Goal: Task Accomplishment & Management: Manage account settings

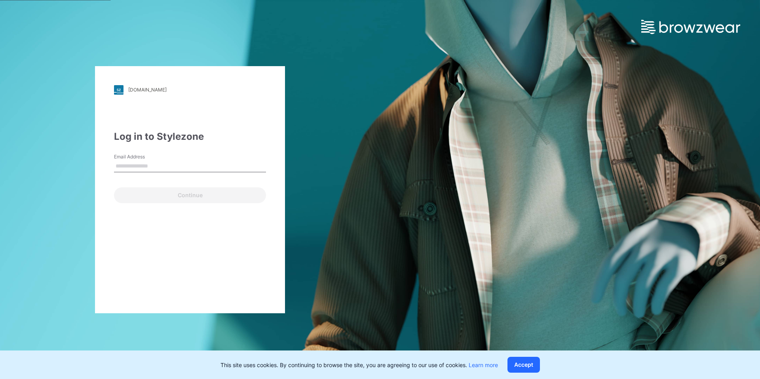
drag, startPoint x: 140, startPoint y: 172, endPoint x: 140, endPoint y: 167, distance: 4.4
click at [140, 172] on input "Email Address" at bounding box center [190, 166] width 152 height 12
type input "**********"
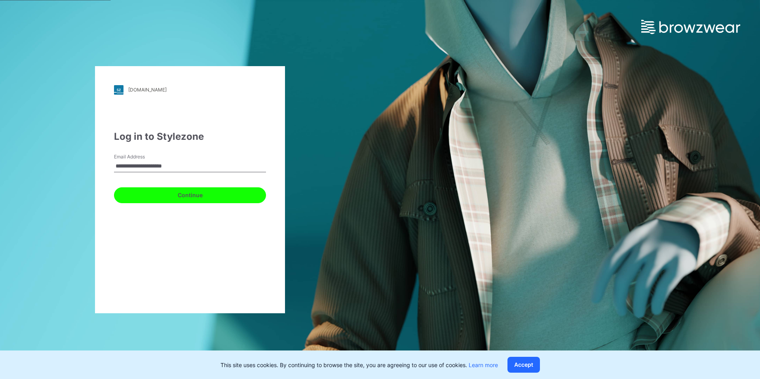
click at [184, 197] on button "Continue" at bounding box center [190, 195] width 152 height 16
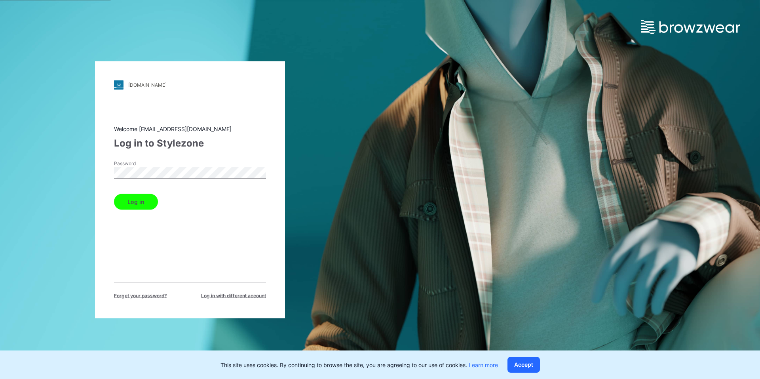
click at [134, 201] on button "Log in" at bounding box center [136, 201] width 44 height 16
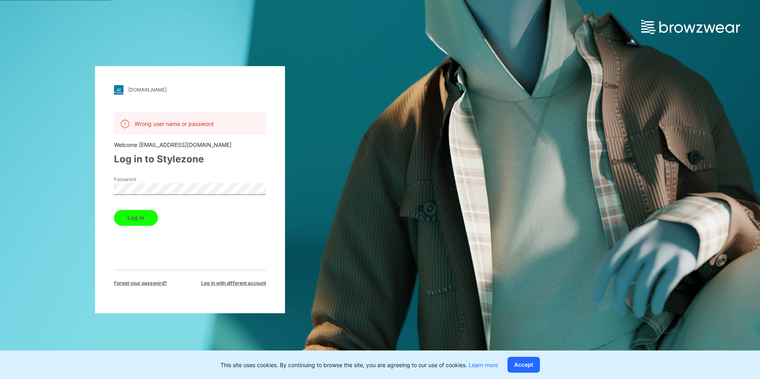
click at [91, 189] on div "walmart.stylezone.com Loading... Wrong user name or password Welcome sanci.simo…" at bounding box center [190, 189] width 380 height 379
click at [114, 210] on button "Log in" at bounding box center [136, 218] width 44 height 16
click at [389, 193] on div "walmart.stylezone.com Loading... Wrong user name or password Welcome sanci.simo…" at bounding box center [380, 189] width 760 height 379
click at [138, 224] on button "Log in" at bounding box center [136, 218] width 44 height 16
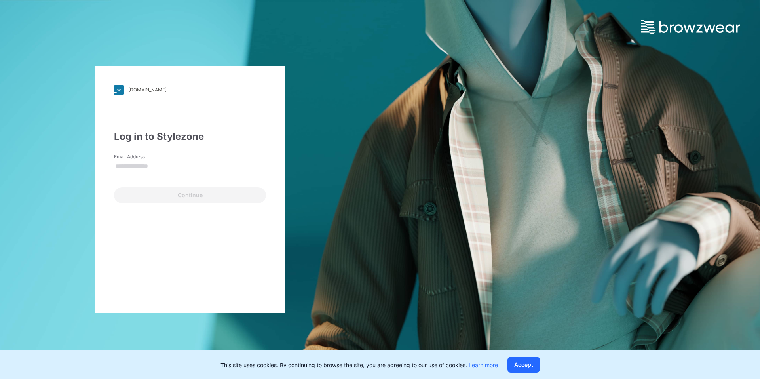
click at [144, 166] on input "Email Address" at bounding box center [190, 166] width 152 height 12
type input "**********"
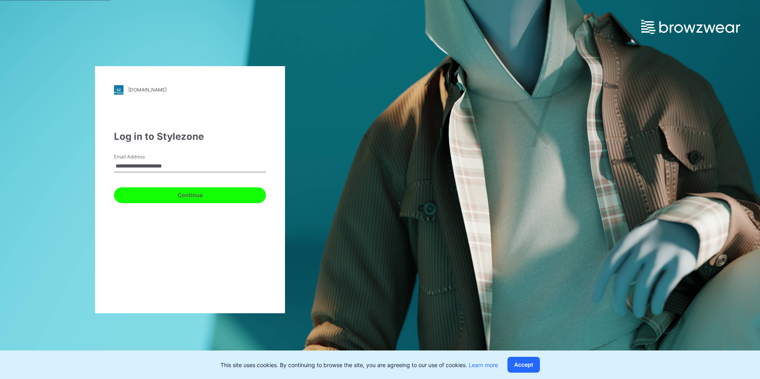
click at [212, 198] on button "Continue" at bounding box center [190, 195] width 152 height 16
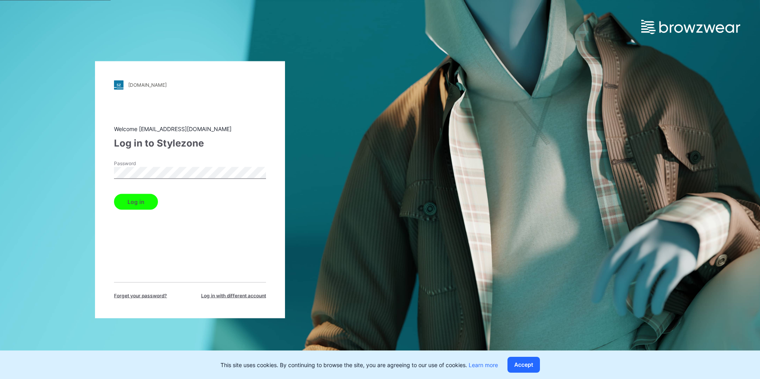
click at [130, 204] on button "Log in" at bounding box center [136, 201] width 44 height 16
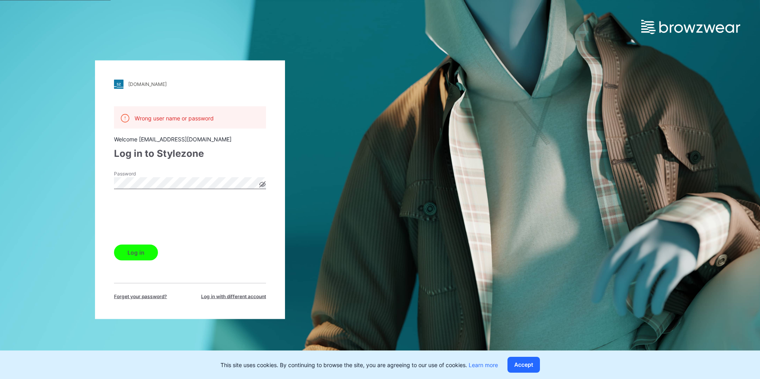
click at [137, 254] on button "Log in" at bounding box center [136, 252] width 44 height 16
click at [263, 183] on icon at bounding box center [263, 184] width 2 height 2
click at [341, 192] on div "walmart.stylezone.com Loading... Wrong user name or password Welcome sanci.simo…" at bounding box center [190, 189] width 380 height 379
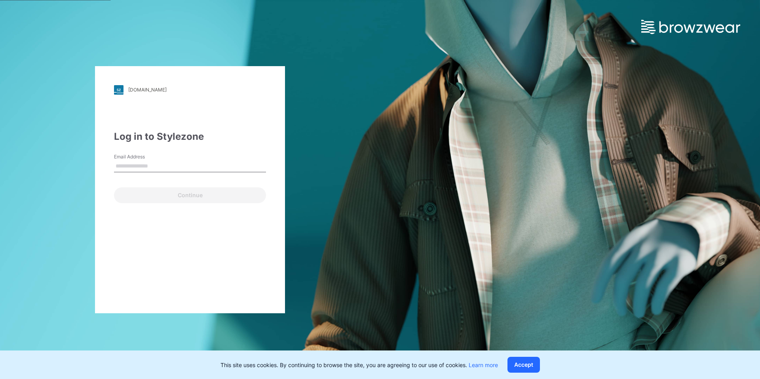
click at [145, 165] on input "Email Address" at bounding box center [190, 166] width 152 height 12
type input "**********"
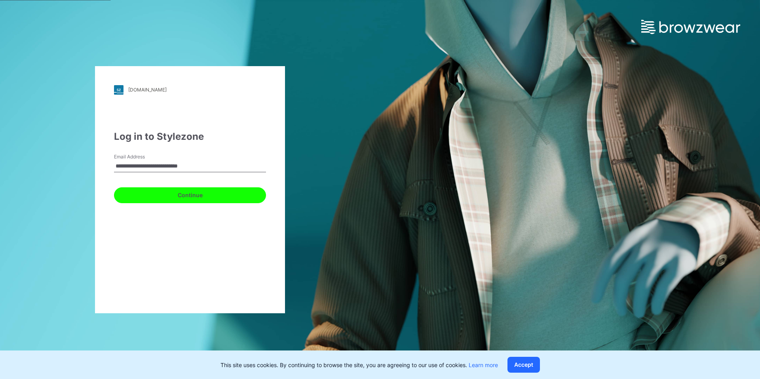
click at [167, 197] on button "Continue" at bounding box center [190, 195] width 152 height 16
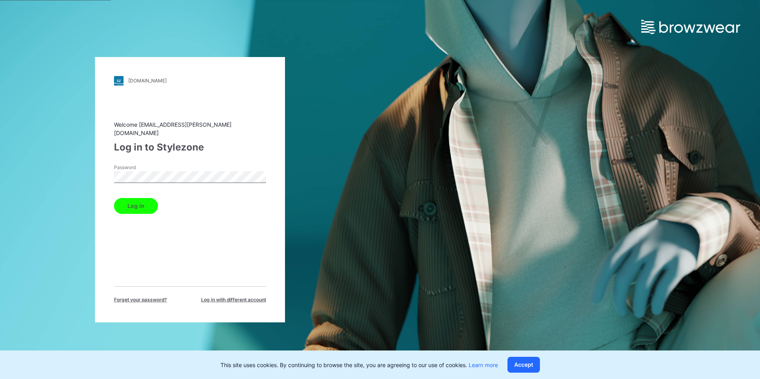
click at [124, 203] on button "Log in" at bounding box center [136, 206] width 44 height 16
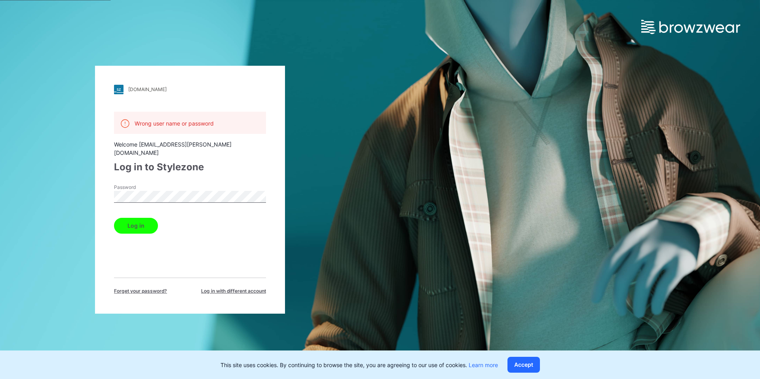
click at [43, 187] on div "[DOMAIN_NAME] Loading... Wrong user name or password Welcome [EMAIL_ADDRESS][PE…" at bounding box center [190, 189] width 380 height 379
click at [125, 220] on button "Log in" at bounding box center [136, 226] width 44 height 16
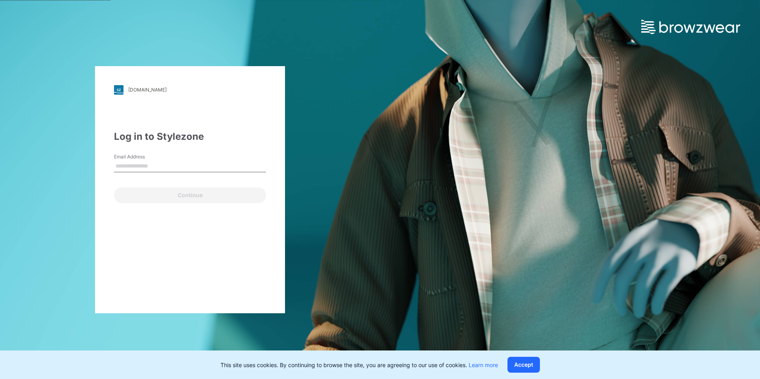
click at [150, 151] on div "Log in to Stylezone Email Address Continue" at bounding box center [190, 166] width 152 height 74
click at [154, 166] on input "Email Address" at bounding box center [190, 166] width 152 height 12
type input "**********"
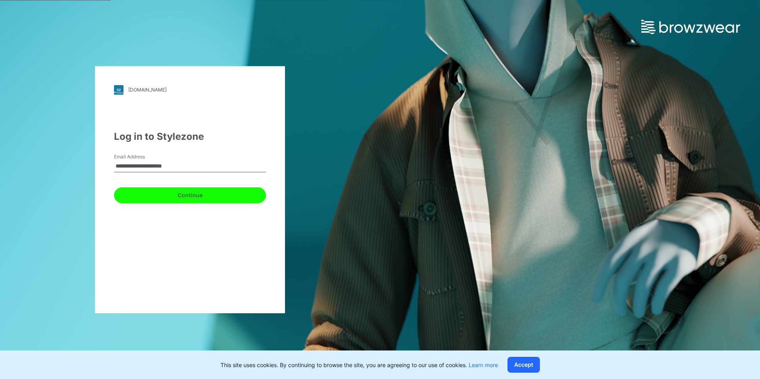
click at [190, 197] on button "Continue" at bounding box center [190, 195] width 152 height 16
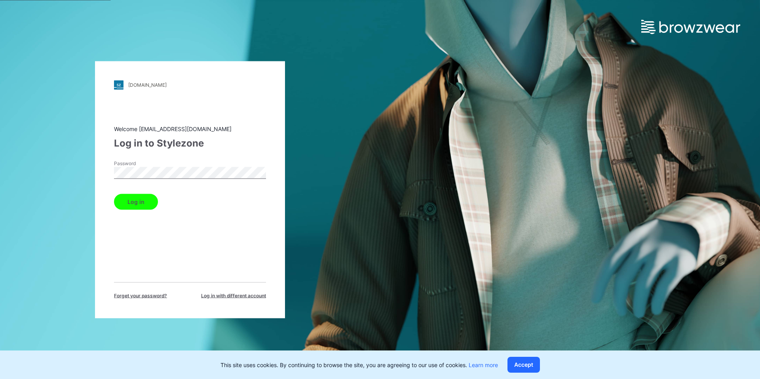
click at [114, 193] on button "Log in" at bounding box center [136, 201] width 44 height 16
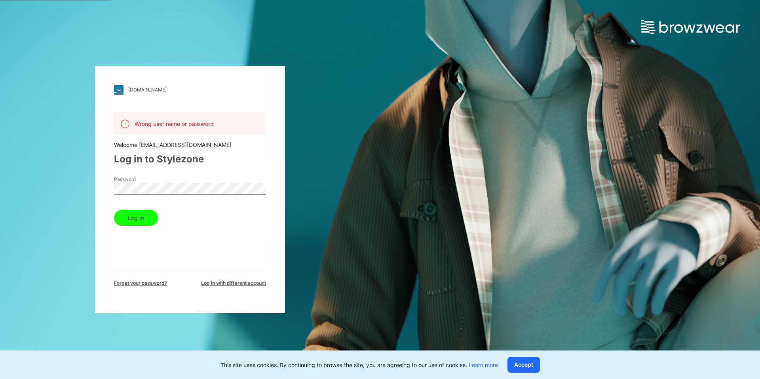
click at [157, 284] on span "Forget your password?" at bounding box center [140, 282] width 53 height 7
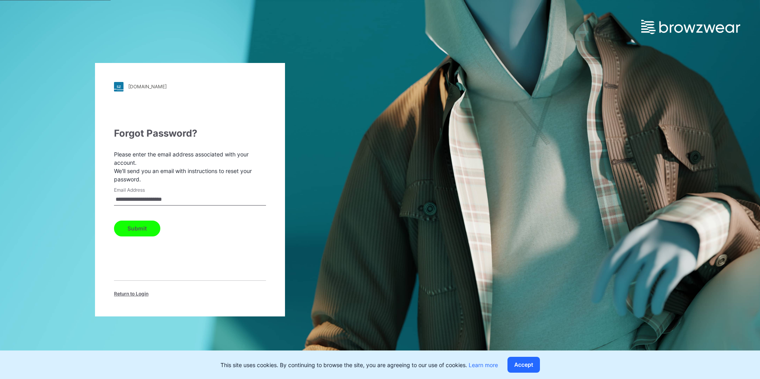
click at [146, 229] on button "Submit" at bounding box center [137, 228] width 46 height 16
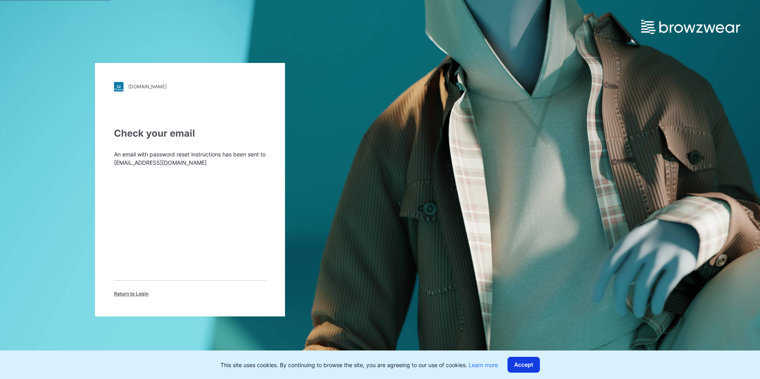
click at [518, 360] on button "Accept" at bounding box center [523, 364] width 32 height 16
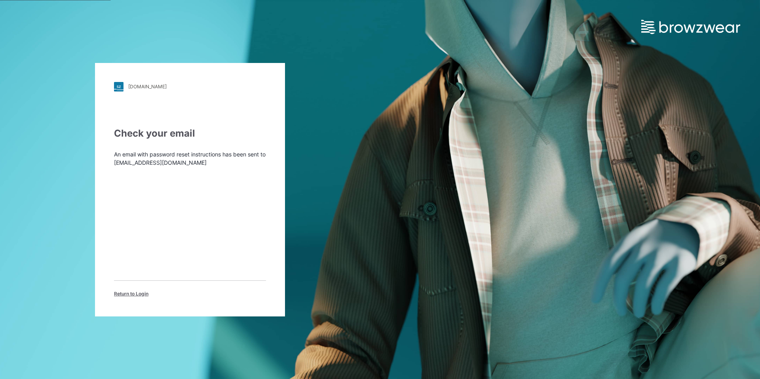
click at [124, 294] on span "Return to Login" at bounding box center [131, 293] width 34 height 7
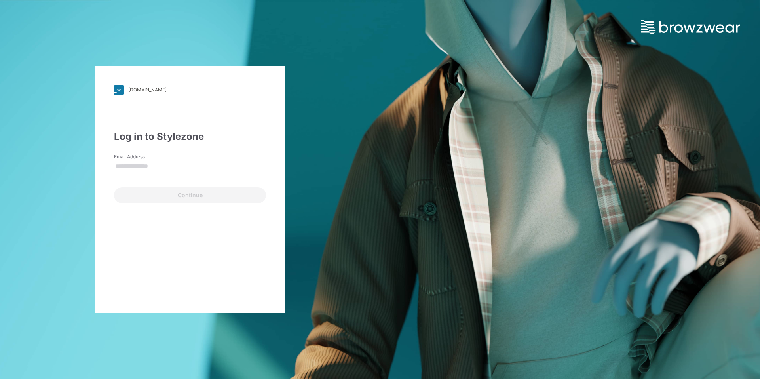
click at [165, 159] on label "Email Address" at bounding box center [141, 156] width 55 height 7
click at [165, 160] on input "Email Address" at bounding box center [190, 166] width 152 height 12
click at [155, 167] on input "Email Address" at bounding box center [190, 166] width 152 height 12
type input "**********"
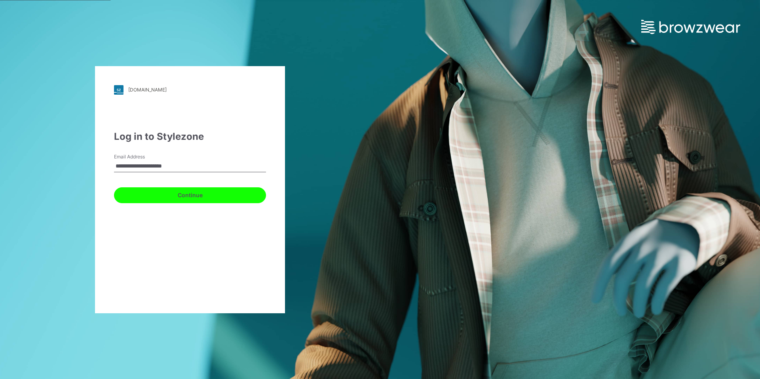
click at [181, 198] on button "Continue" at bounding box center [190, 195] width 152 height 16
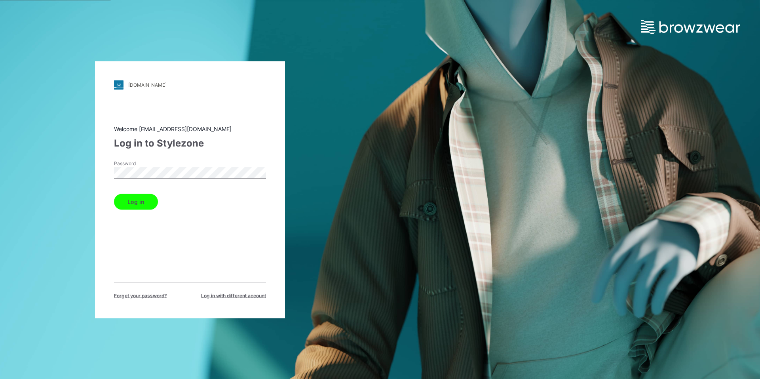
click at [144, 203] on button "Log in" at bounding box center [136, 201] width 44 height 16
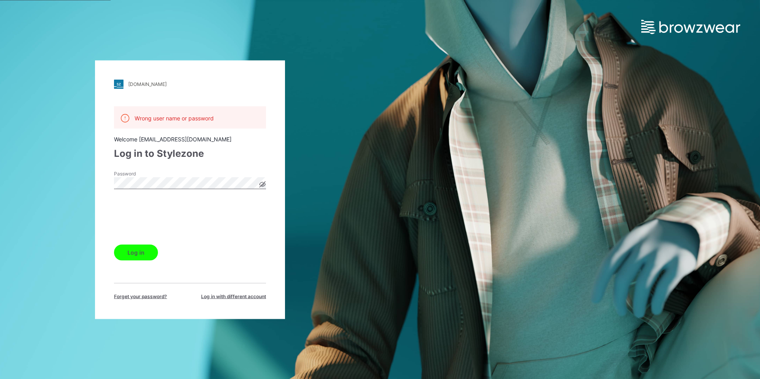
click at [127, 253] on button "Log in" at bounding box center [136, 252] width 44 height 16
